Goal: Navigation & Orientation: Find specific page/section

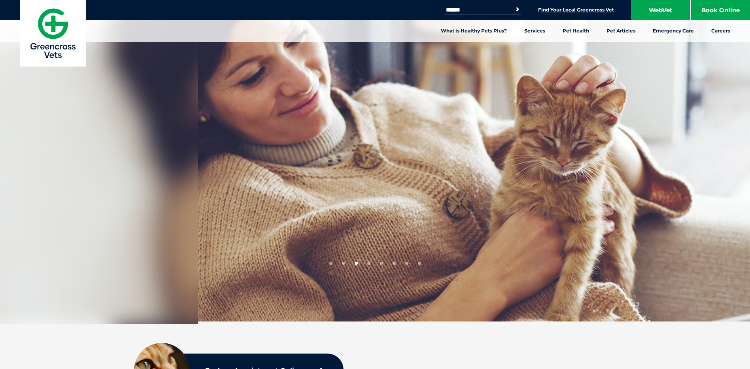
click at [549, 11] on link "Find Your Local Greencross Vet" at bounding box center [576, 10] width 76 height 6
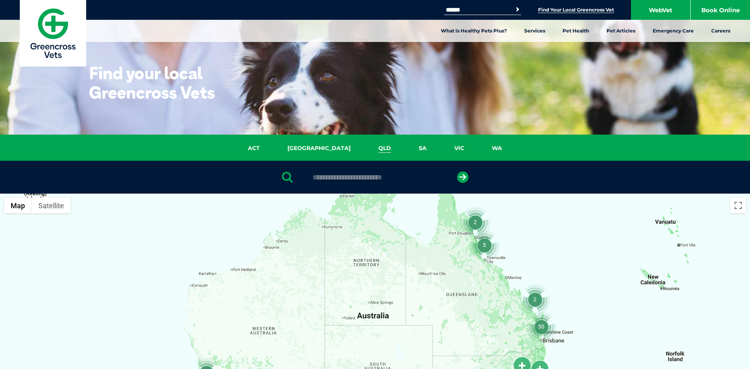
click at [365, 144] on link "QLD" at bounding box center [385, 148] width 40 height 9
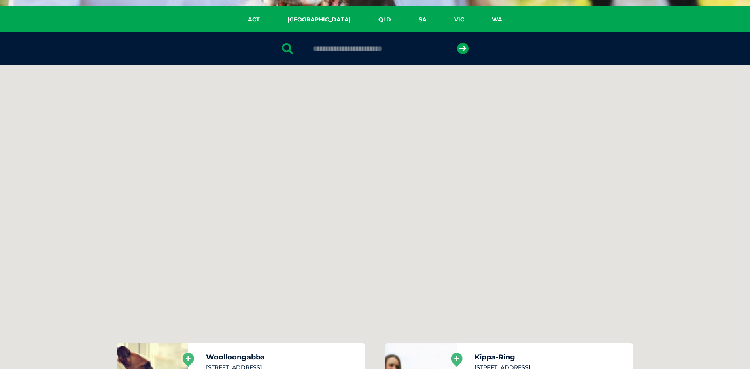
scroll to position [181, 0]
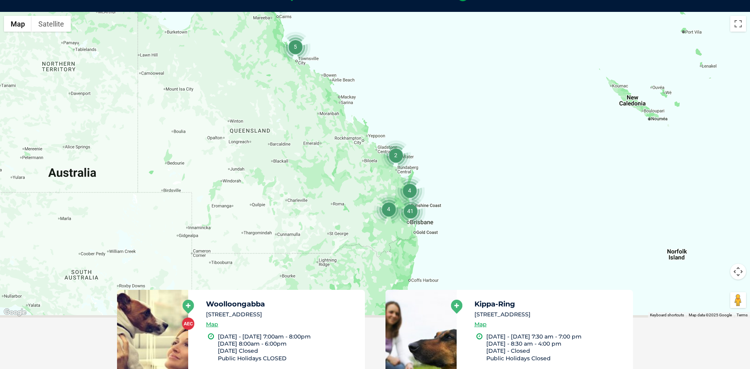
drag, startPoint x: 413, startPoint y: 227, endPoint x: 382, endPoint y: 183, distance: 54.5
click at [382, 183] on div at bounding box center [375, 164] width 750 height 305
click at [384, 190] on div at bounding box center [375, 164] width 750 height 305
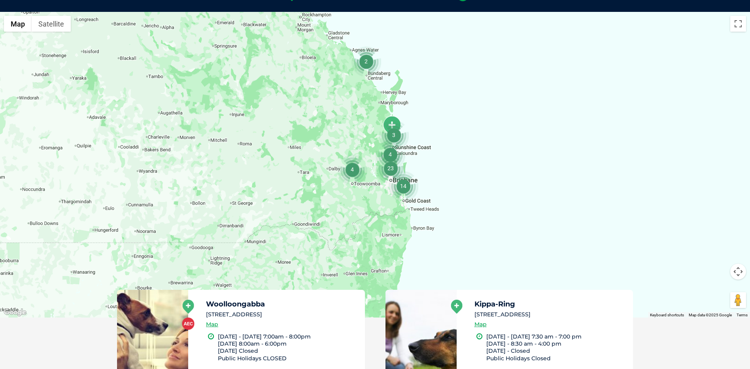
drag, startPoint x: 362, startPoint y: 178, endPoint x: 325, endPoint y: 116, distance: 72.9
click at [325, 116] on div at bounding box center [375, 164] width 750 height 305
click at [386, 196] on div at bounding box center [375, 164] width 750 height 305
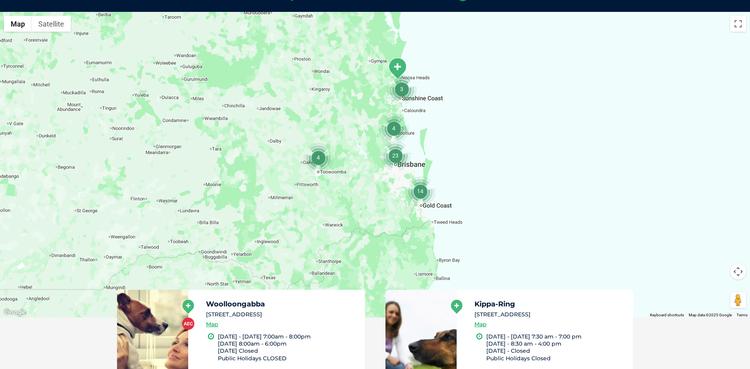
click at [389, 200] on div at bounding box center [375, 164] width 750 height 305
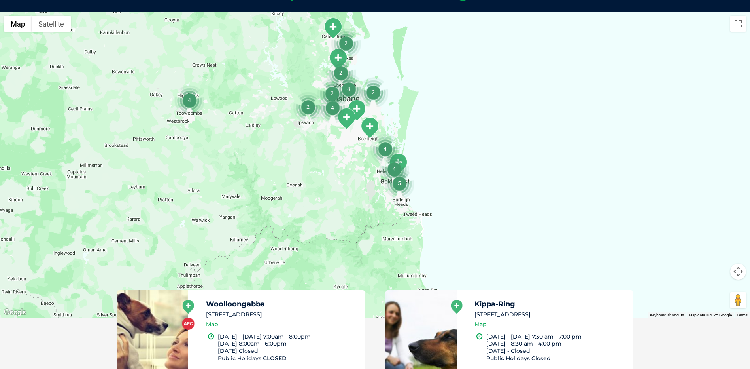
drag, startPoint x: 412, startPoint y: 201, endPoint x: 341, endPoint y: 166, distance: 79.0
click at [341, 166] on div at bounding box center [375, 164] width 750 height 305
click at [374, 188] on div at bounding box center [375, 164] width 750 height 305
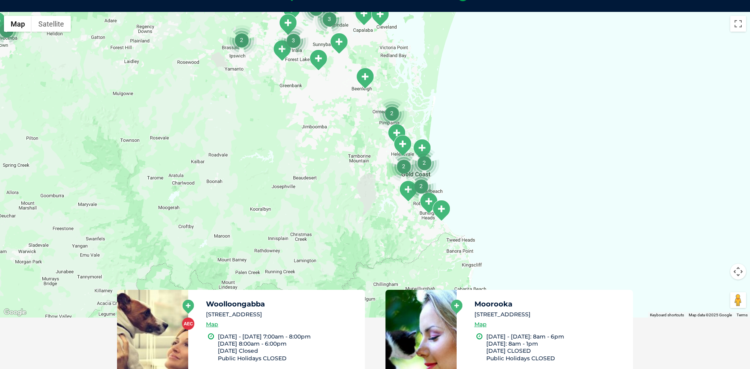
click at [387, 171] on div at bounding box center [375, 164] width 750 height 305
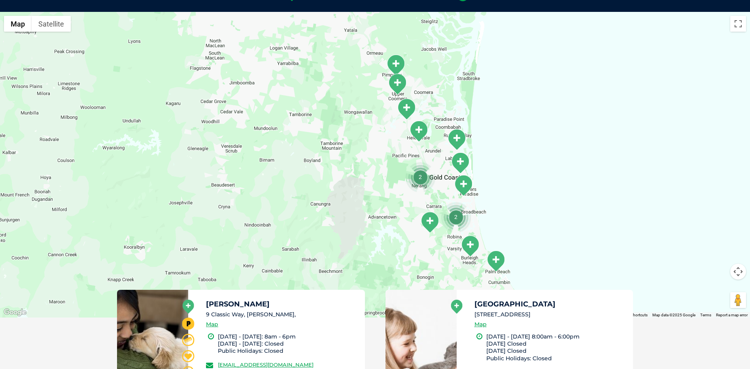
click at [390, 184] on div at bounding box center [375, 164] width 750 height 305
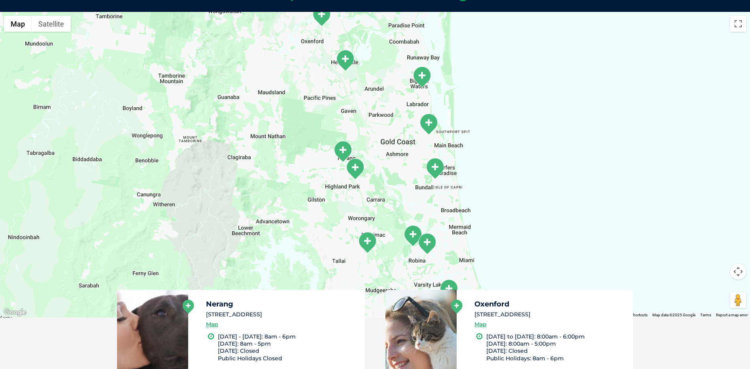
drag, startPoint x: 430, startPoint y: 183, endPoint x: 317, endPoint y: 150, distance: 117.5
click at [317, 150] on div at bounding box center [375, 164] width 750 height 305
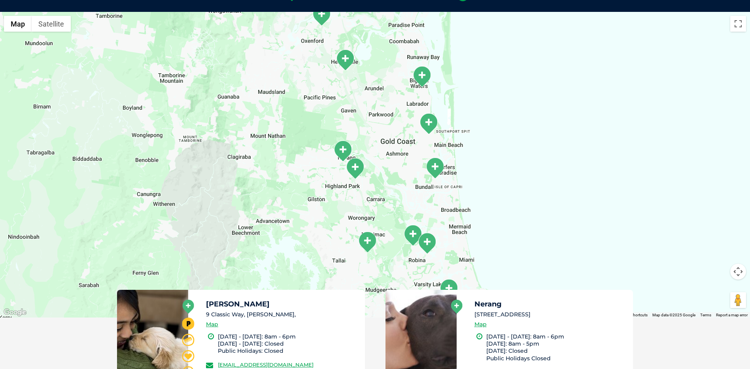
click at [397, 172] on div at bounding box center [375, 164] width 750 height 305
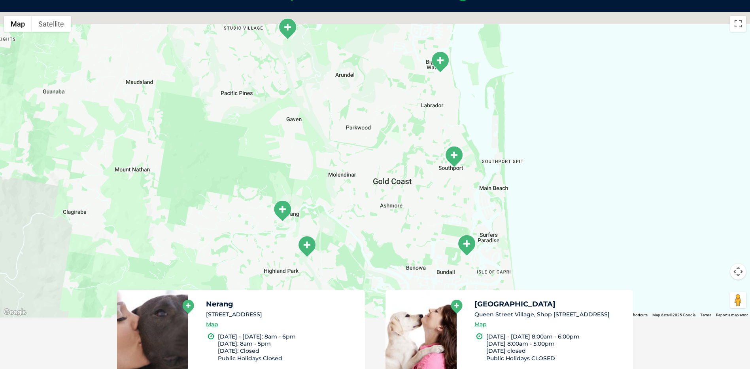
drag, startPoint x: 425, startPoint y: 125, endPoint x: 414, endPoint y: 197, distance: 72.8
click at [418, 206] on div at bounding box center [375, 164] width 750 height 305
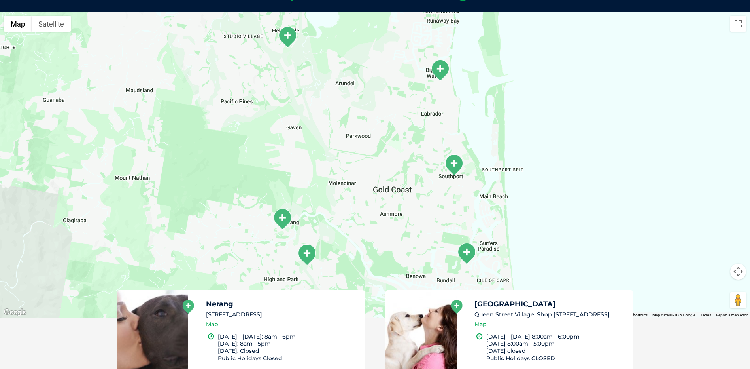
drag, startPoint x: 395, startPoint y: 128, endPoint x: 412, endPoint y: 204, distance: 77.5
click at [414, 208] on div at bounding box center [375, 164] width 750 height 305
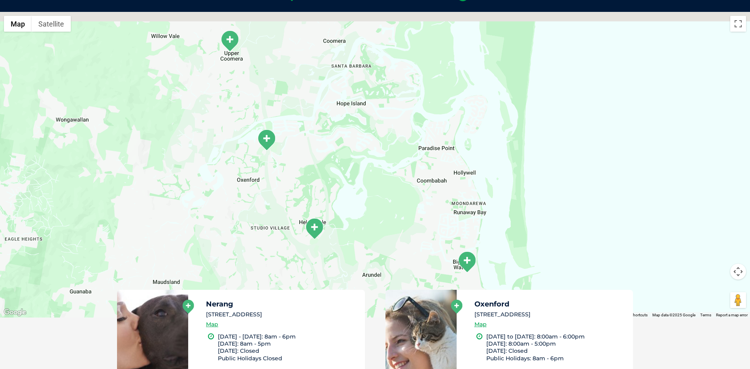
drag, startPoint x: 395, startPoint y: 91, endPoint x: 391, endPoint y: 157, distance: 66.2
click at [401, 193] on div at bounding box center [375, 164] width 750 height 305
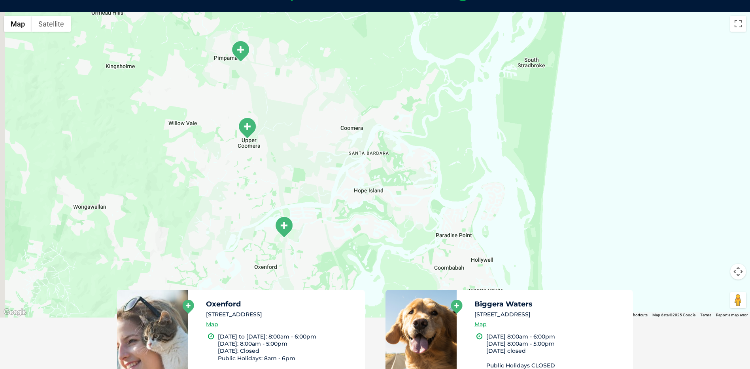
drag, startPoint x: 368, startPoint y: 115, endPoint x: 370, endPoint y: 146, distance: 30.9
click at [394, 220] on div at bounding box center [375, 164] width 750 height 305
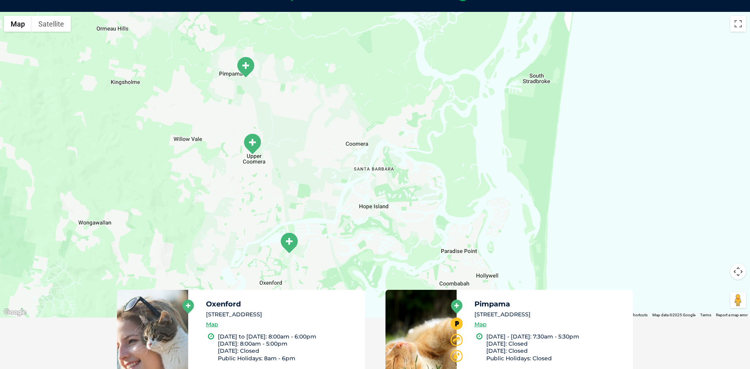
drag, startPoint x: 345, startPoint y: 87, endPoint x: 369, endPoint y: 206, distance: 121.4
click at [369, 210] on div at bounding box center [375, 164] width 750 height 305
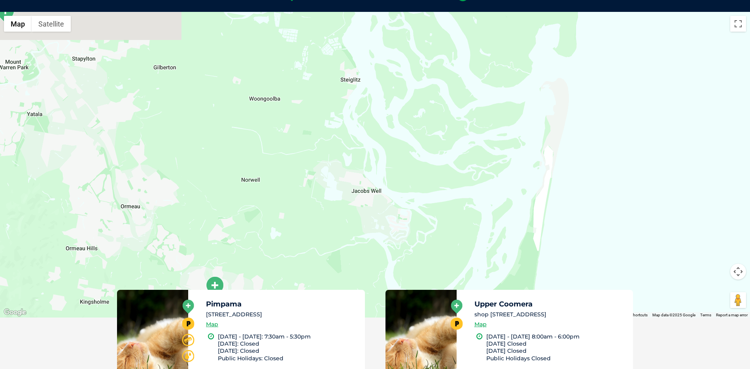
drag, startPoint x: 443, startPoint y: 102, endPoint x: 387, endPoint y: 249, distance: 157.9
click at [387, 249] on div at bounding box center [375, 164] width 750 height 305
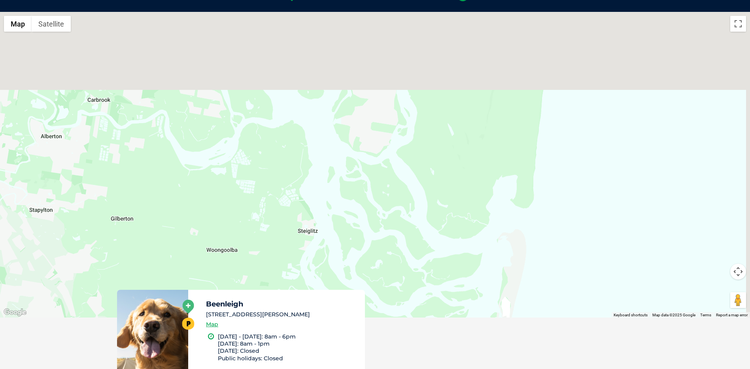
drag, startPoint x: 423, startPoint y: 94, endPoint x: 364, endPoint y: 213, distance: 132.6
click at [365, 225] on div at bounding box center [375, 164] width 750 height 305
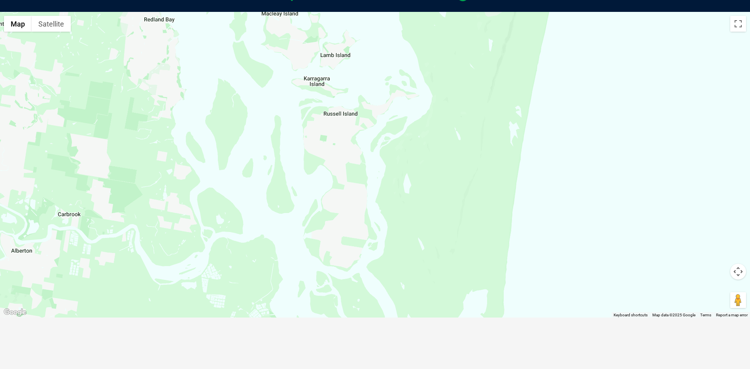
drag, startPoint x: 399, startPoint y: 123, endPoint x: 382, endPoint y: 260, distance: 138.2
click at [382, 260] on div at bounding box center [375, 164] width 750 height 305
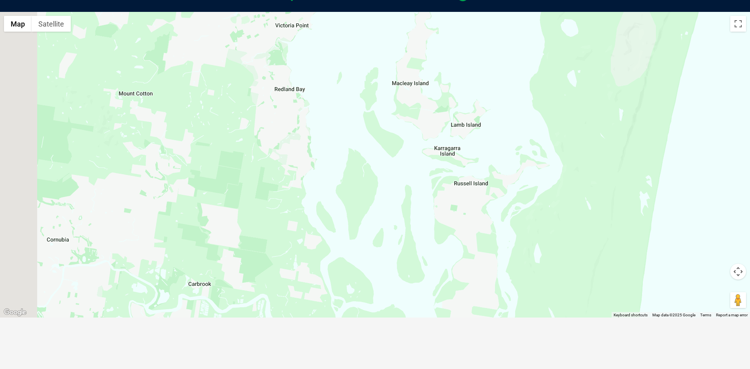
drag, startPoint x: 397, startPoint y: 168, endPoint x: 394, endPoint y: 119, distance: 49.1
click at [547, 147] on div at bounding box center [375, 164] width 750 height 305
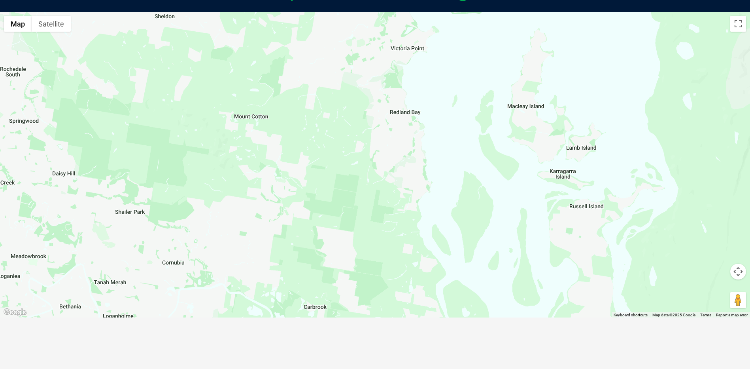
drag, startPoint x: 192, startPoint y: 110, endPoint x: 273, endPoint y: 174, distance: 103.4
click at [273, 174] on div at bounding box center [375, 164] width 750 height 305
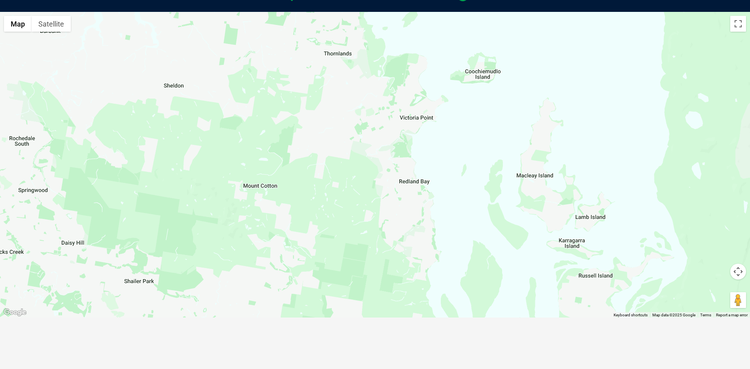
drag, startPoint x: 311, startPoint y: 92, endPoint x: 357, endPoint y: 186, distance: 105.2
click at [357, 186] on div at bounding box center [375, 164] width 750 height 305
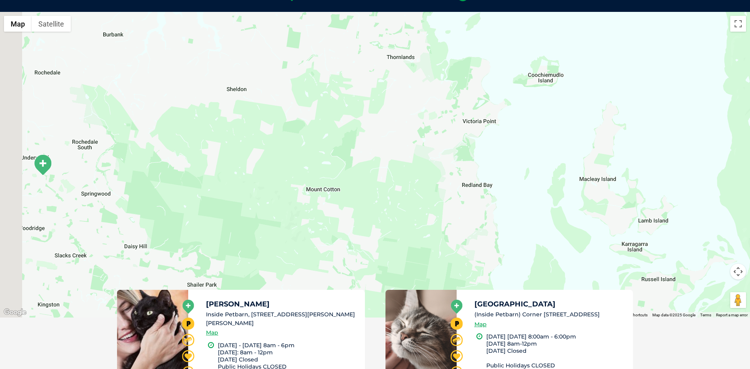
drag, startPoint x: 280, startPoint y: 186, endPoint x: 368, endPoint y: 97, distance: 125.0
click at [368, 97] on div at bounding box center [375, 164] width 750 height 305
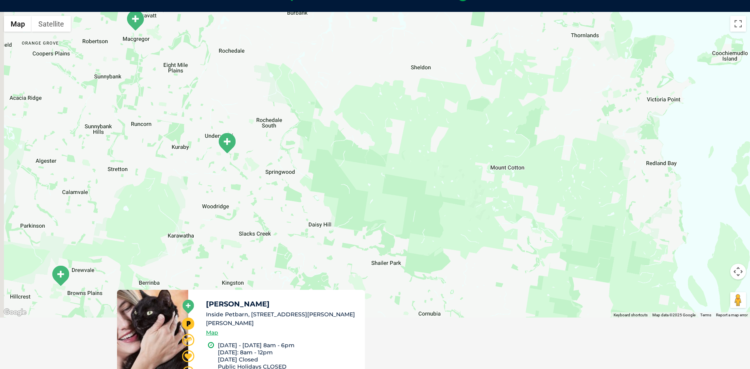
drag, startPoint x: 204, startPoint y: 157, endPoint x: 366, endPoint y: 151, distance: 161.8
click at [366, 151] on div at bounding box center [375, 164] width 750 height 305
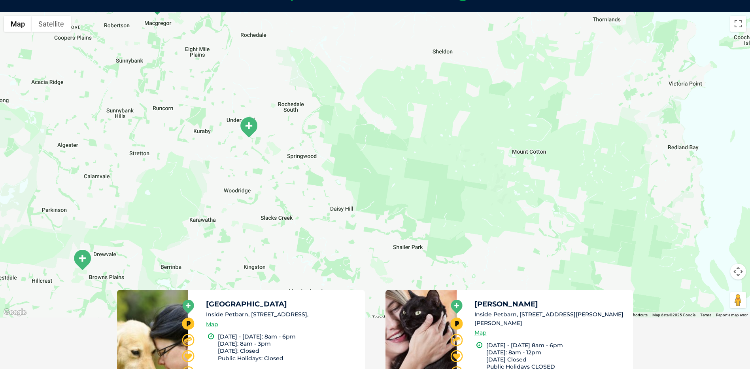
click at [250, 127] on img "Underwood" at bounding box center [249, 127] width 20 height 22
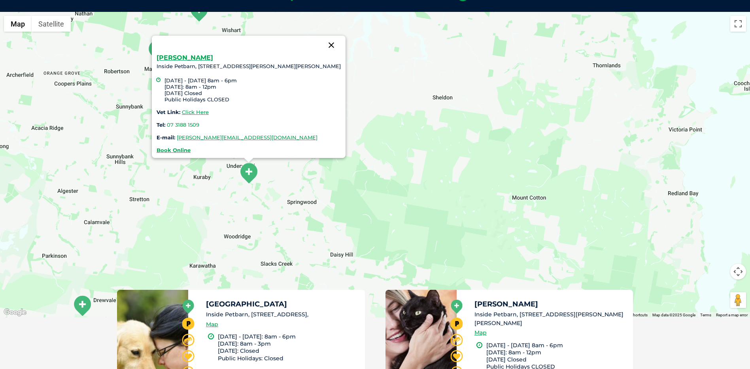
click at [322, 46] on button "Close" at bounding box center [331, 45] width 19 height 19
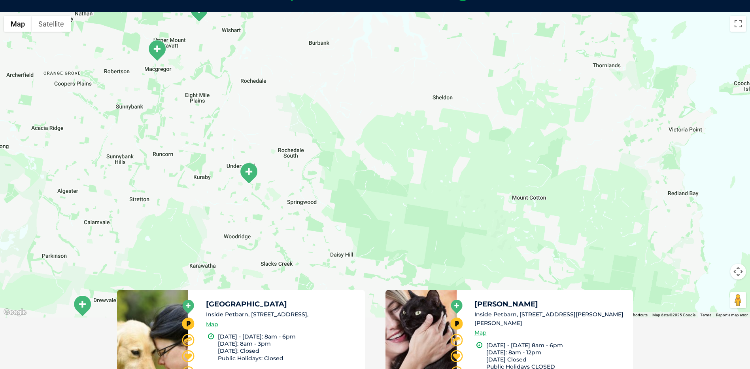
drag, startPoint x: 215, startPoint y: 103, endPoint x: 239, endPoint y: 106, distance: 23.5
click at [239, 106] on div "To navigate, press the arrow keys." at bounding box center [375, 164] width 750 height 305
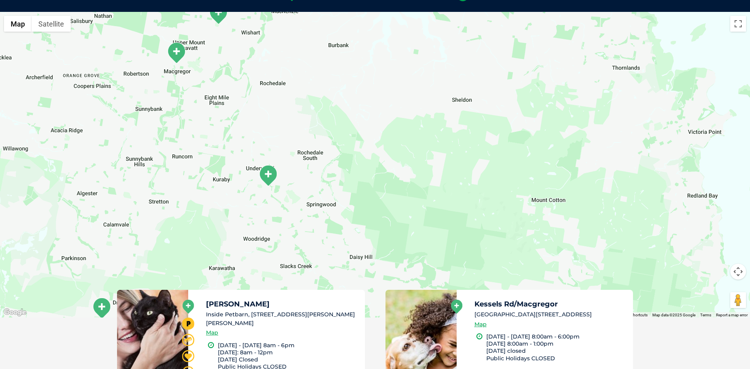
click at [177, 61] on img "Kessels Rd/Macgregor" at bounding box center [176, 53] width 20 height 22
